Goal: Information Seeking & Learning: Check status

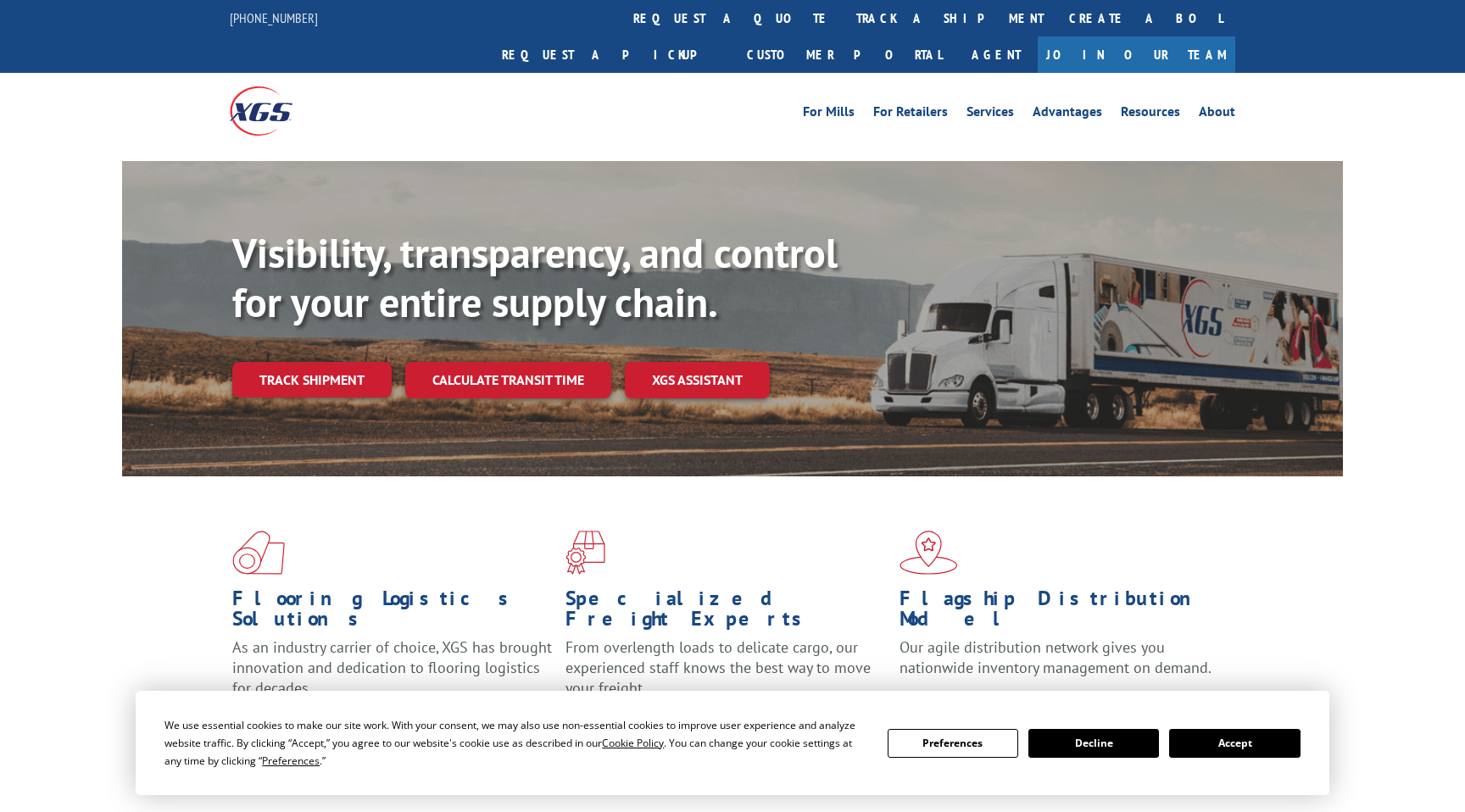
click at [318, 364] on div "Visibility, transparency, and control for your entire supply chain. Track shipm…" at bounding box center [787, 347] width 1110 height 236
click at [318, 361] on link "Track shipment" at bounding box center [311, 379] width 160 height 35
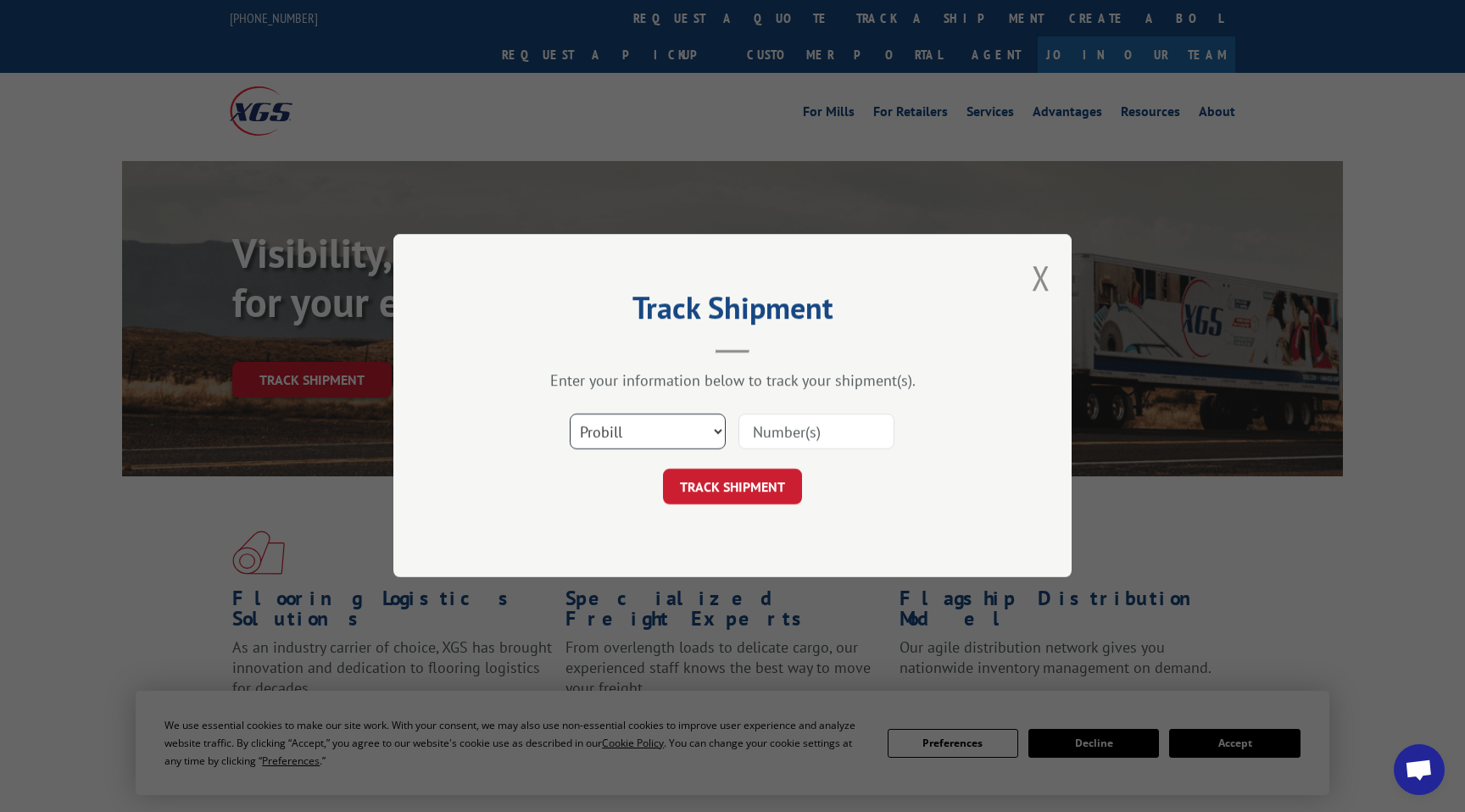
click at [655, 435] on select "Select category... Probill BOL PO" at bounding box center [647, 432] width 156 height 35
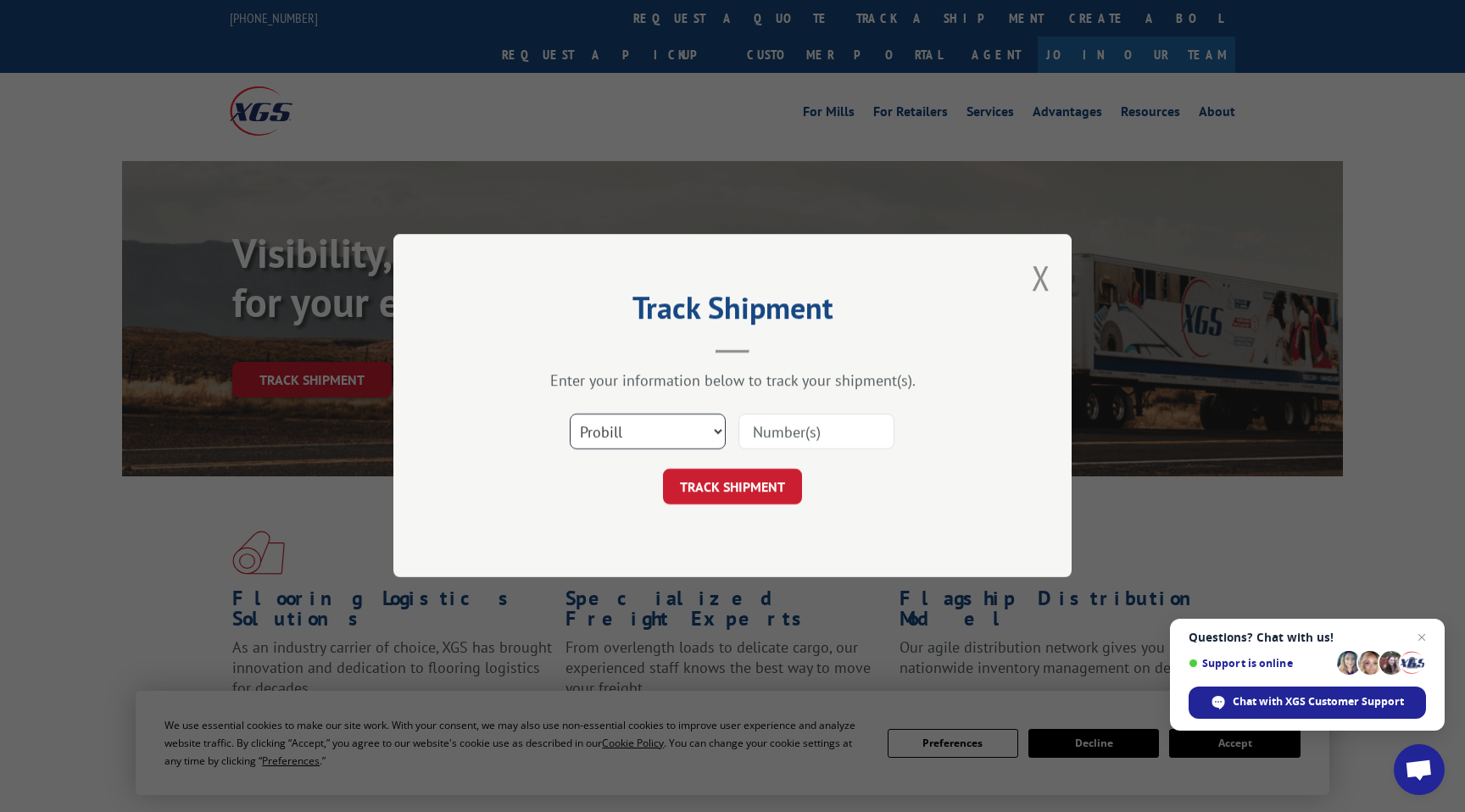
select select "po"
click at [570, 414] on select "Select category... Probill BOL PO" at bounding box center [647, 432] width 156 height 35
click at [789, 439] on input at bounding box center [816, 432] width 156 height 35
paste input "FIA01-CUSTOM"
type input "FIA01-CUSTOM"
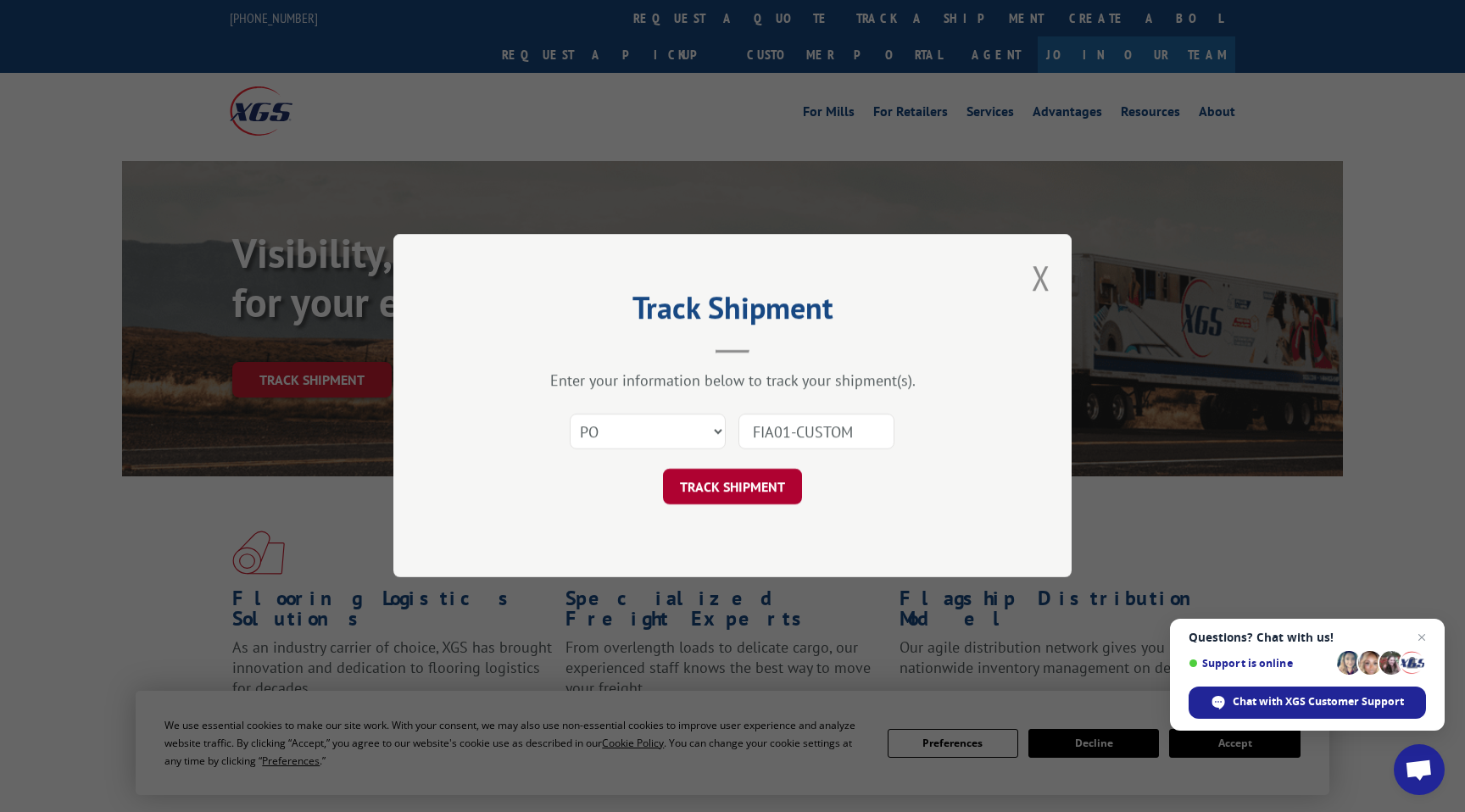
click at [766, 473] on button "TRACK SHIPMENT" at bounding box center [733, 488] width 139 height 35
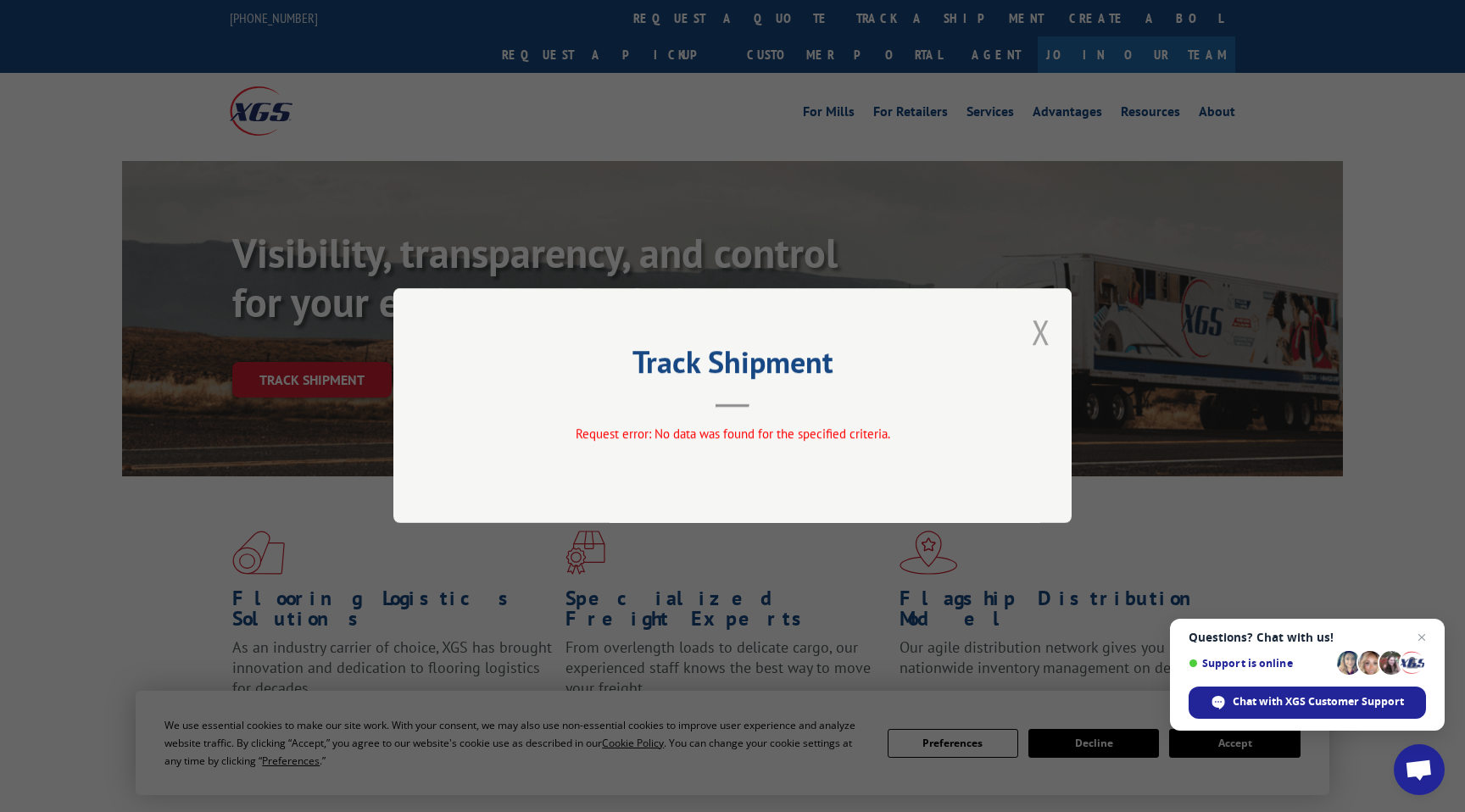
click at [1037, 330] on button "Close modal" at bounding box center [1041, 332] width 19 height 45
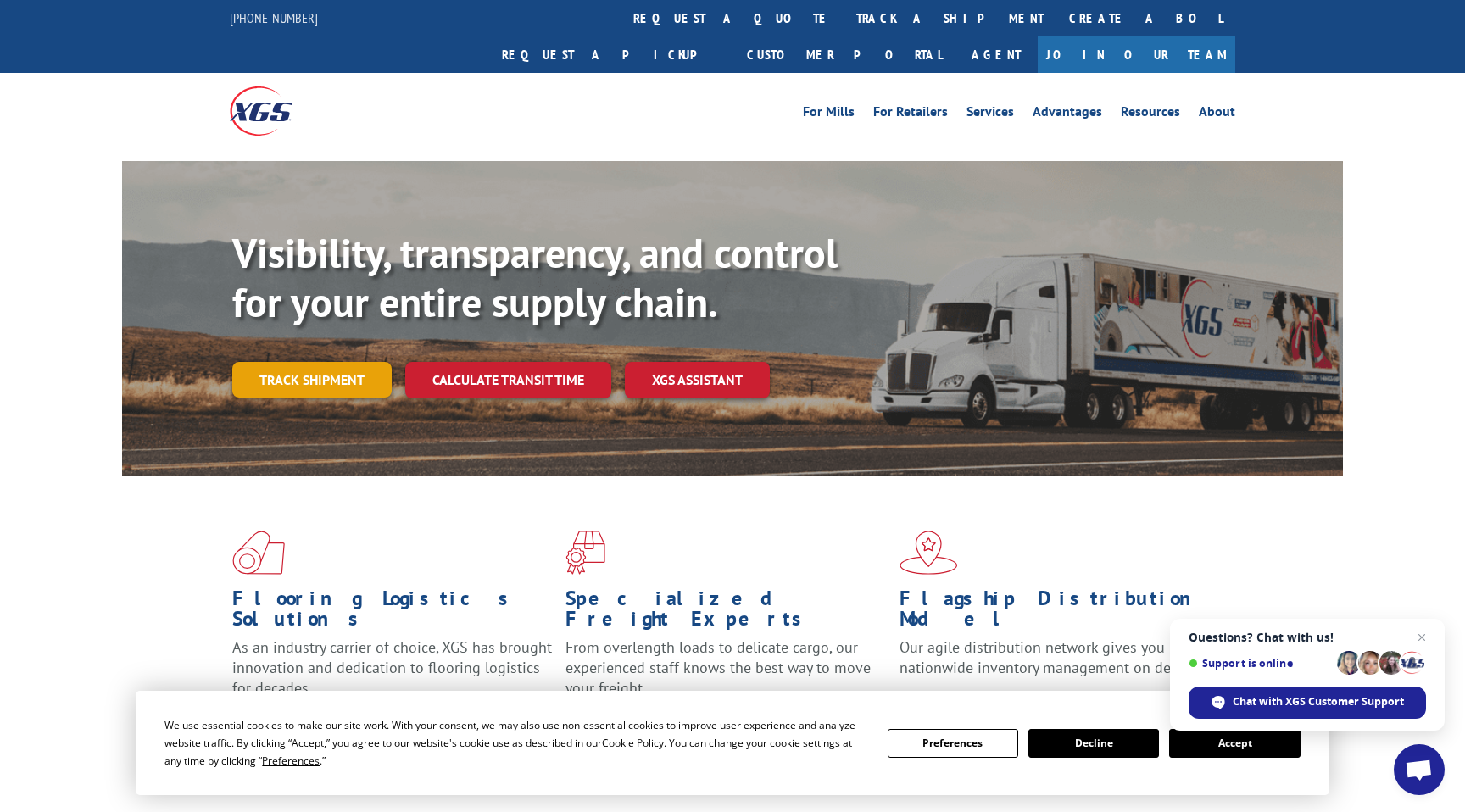
click at [249, 361] on link "Track shipment" at bounding box center [311, 379] width 160 height 35
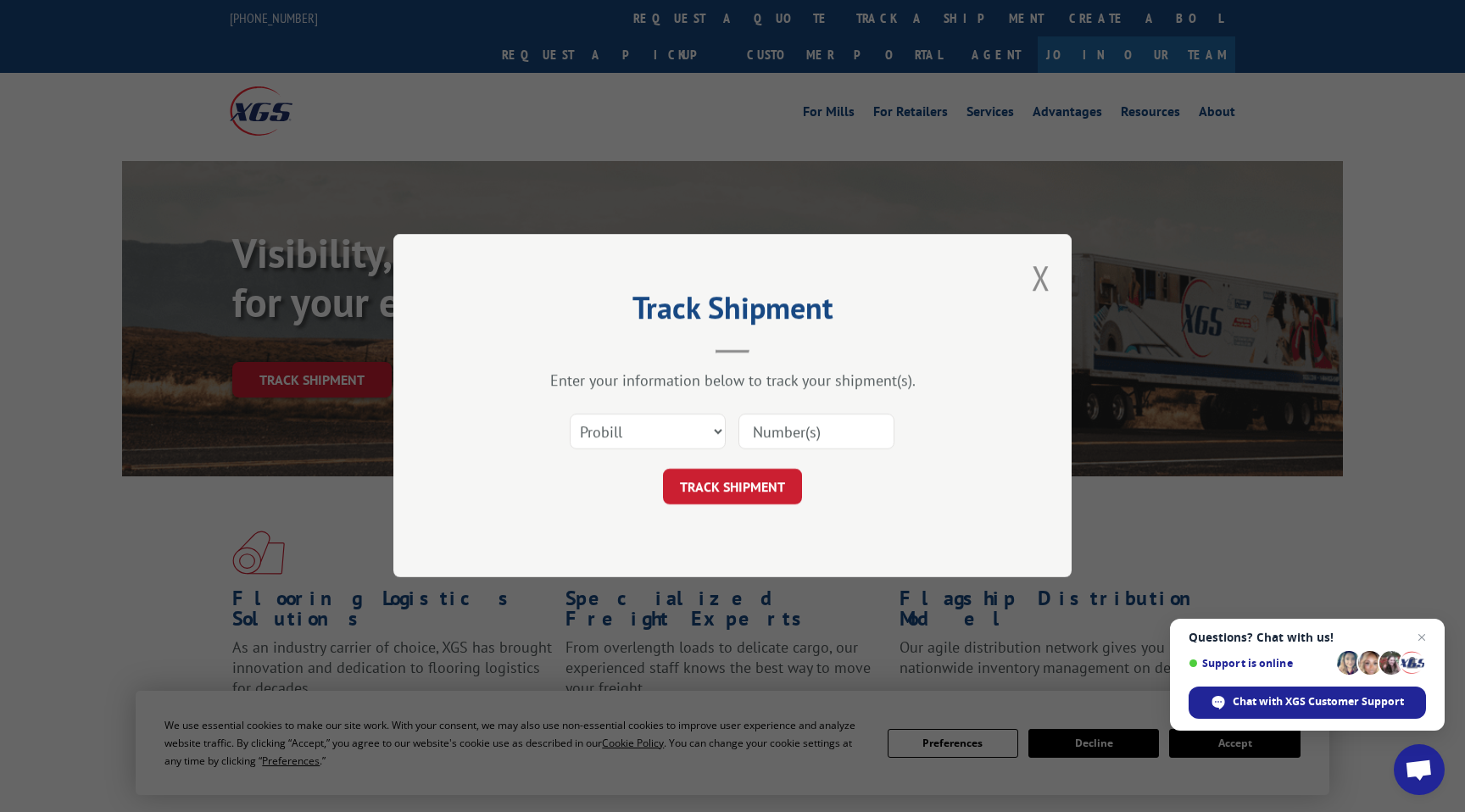
click at [784, 440] on input at bounding box center [816, 432] width 156 height 35
paste input "FIA01-CUSTOM"
type input "FIA01-CUSTOM"
click at [759, 488] on button "TRACK SHIPMENT" at bounding box center [733, 488] width 139 height 35
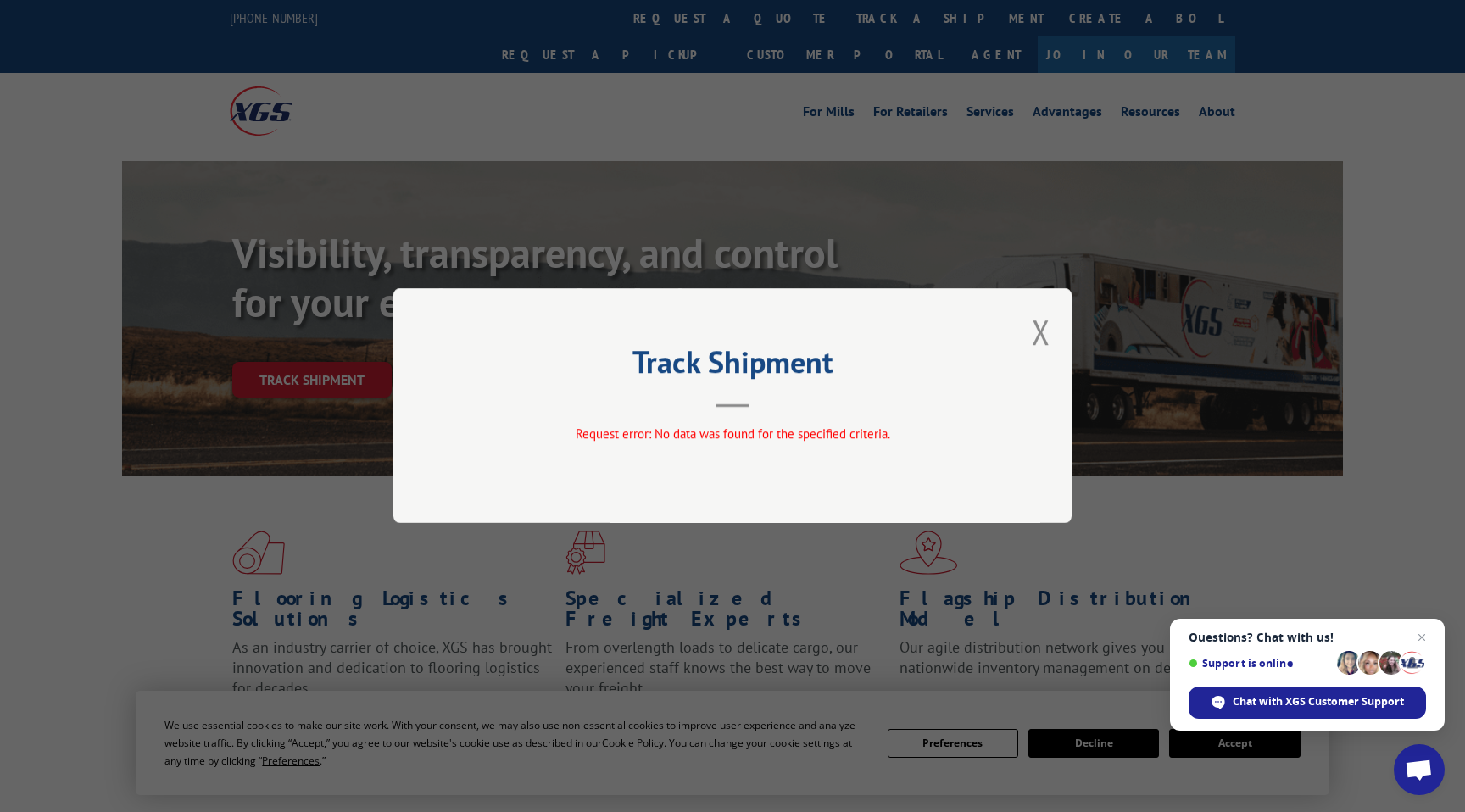
click at [317, 336] on div "Track Shipment Request error: No data was found for the specified criteria." at bounding box center [732, 406] width 1465 height 812
click at [1043, 332] on button "Close modal" at bounding box center [1041, 332] width 19 height 45
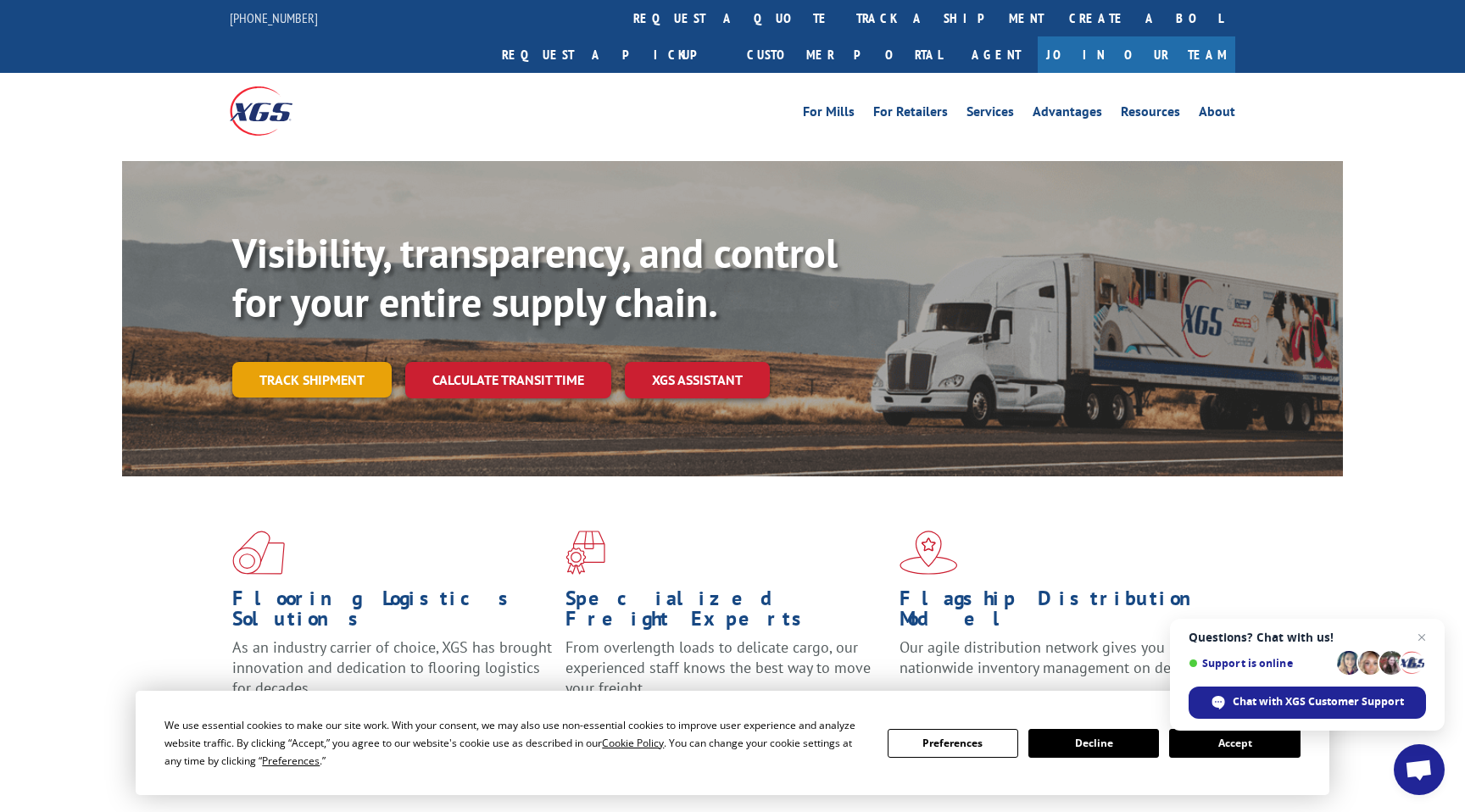
click at [330, 361] on link "Track shipment" at bounding box center [311, 379] width 160 height 35
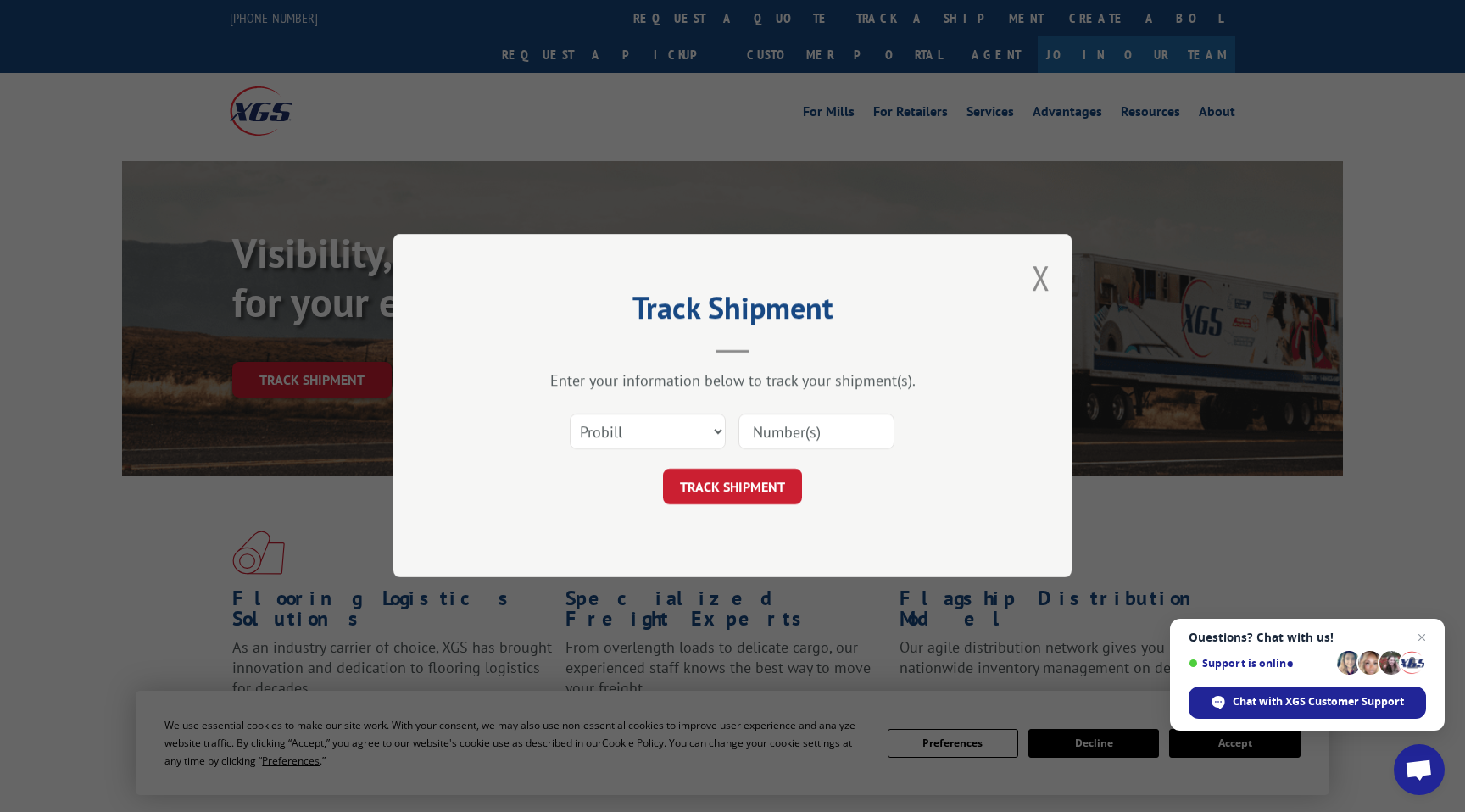
click at [617, 406] on div "Select category... Probill BOL PO" at bounding box center [732, 432] width 509 height 56
click at [619, 427] on select "Select category... Probill BOL PO" at bounding box center [647, 432] width 156 height 35
select select "po"
click at [570, 414] on select "Select category... Probill BOL PO" at bounding box center [647, 432] width 156 height 35
click at [776, 429] on input at bounding box center [816, 432] width 156 height 35
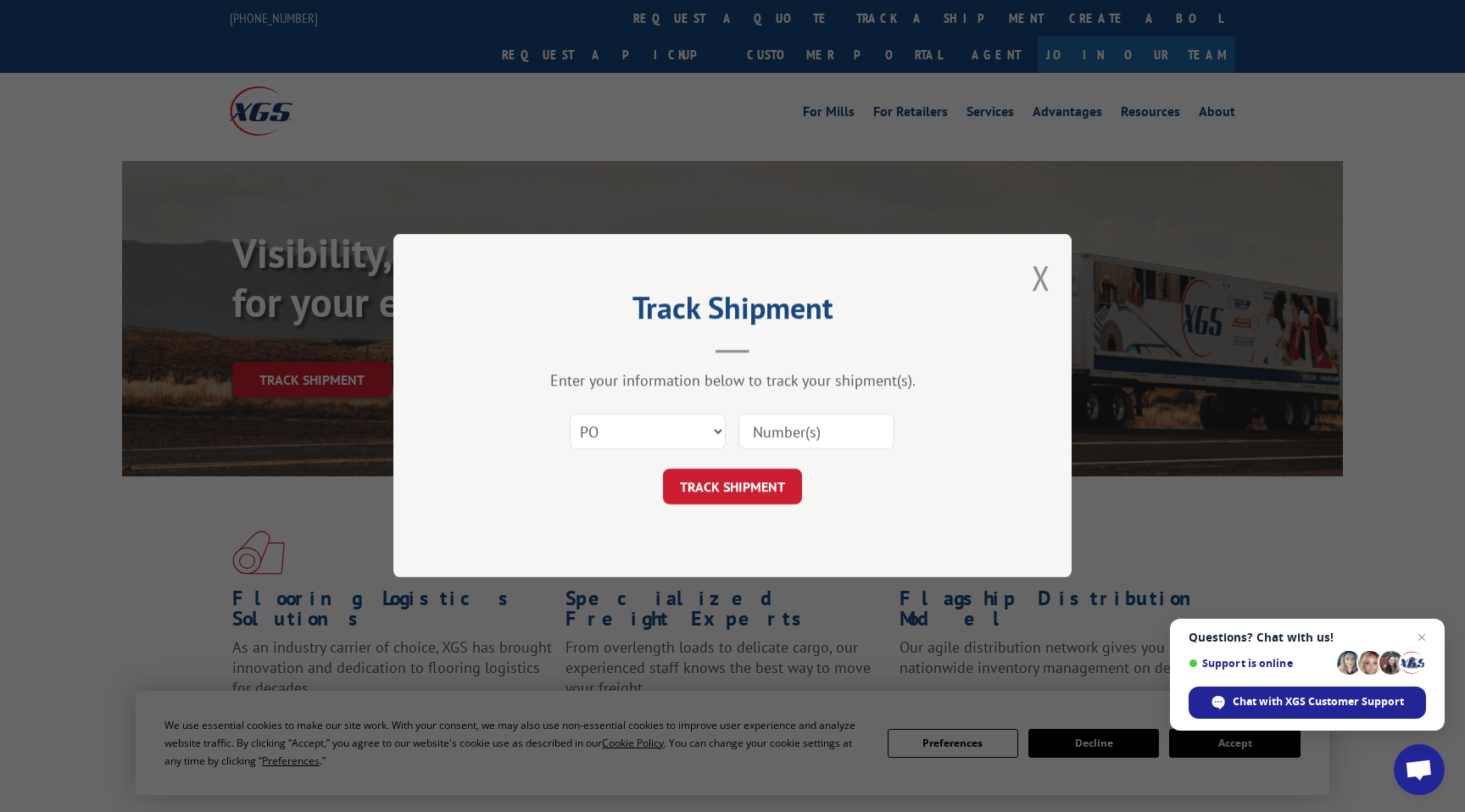
paste input "FIA01-CUSTOM"
type input "FIA01-CUSTOM"
click at [751, 492] on button "TRACK SHIPMENT" at bounding box center [733, 488] width 139 height 35
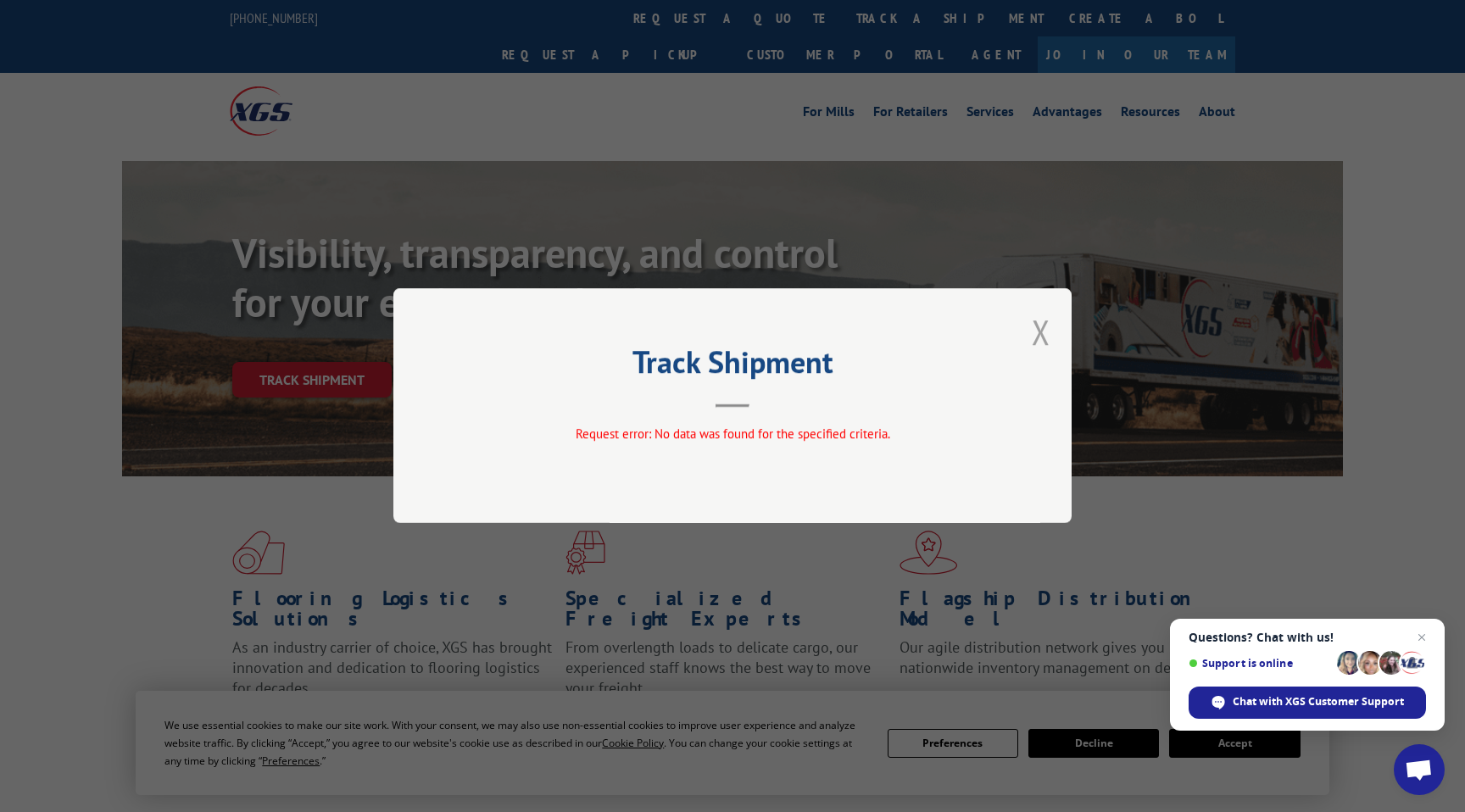
click at [1041, 329] on button "Close modal" at bounding box center [1041, 332] width 19 height 45
